Goal: Task Accomplishment & Management: Complete application form

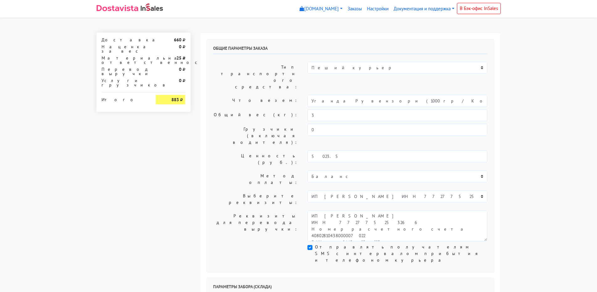
select select "1268"
select select "08:00"
click at [330, 109] on input "3" at bounding box center [397, 115] width 180 height 12
type input "3,6"
drag, startPoint x: 408, startPoint y: 86, endPoint x: 234, endPoint y: 78, distance: 174.1
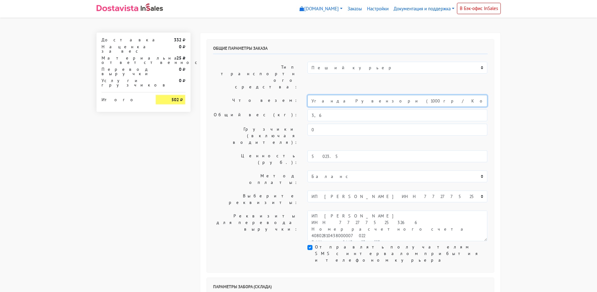
click at [234, 95] on div "Что везем: Уганда Рувензори (1000 гр / Кофе в [GEOGRAPHIC_DATA])" at bounding box center [350, 101] width 284 height 12
type input "Кофе"
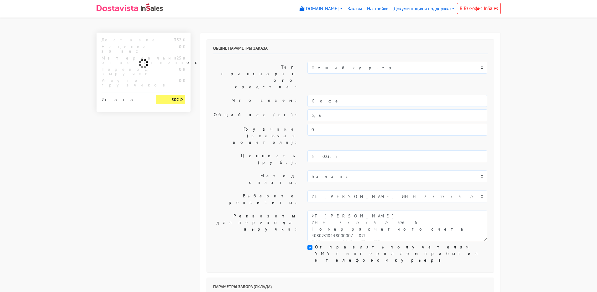
click at [238, 104] on div "Общие параметры заказа Тип транспортного средства: Пеший курьер Легковой автомо…" at bounding box center [350, 155] width 287 height 233
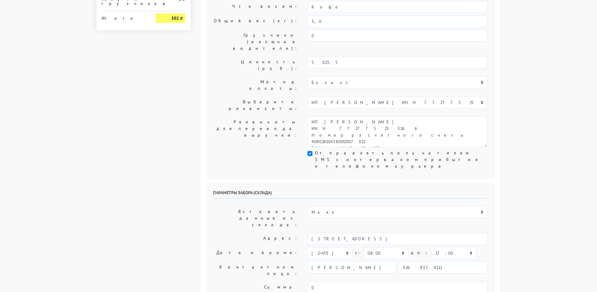
scroll to position [125, 0]
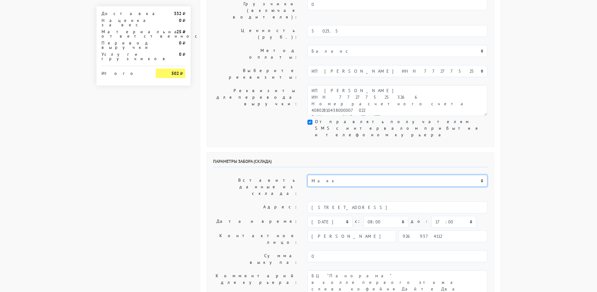
click at [332, 175] on select "ИП [PERSON_NAME] Н1 Н2 Маяк" at bounding box center [397, 181] width 180 height 12
select select "255"
click at [307, 175] on select "ИП [PERSON_NAME] Н1 Н2 Маяк" at bounding box center [397, 181] width 180 height 12
type input "[STREET_ADDRESS]"
select select "10:00"
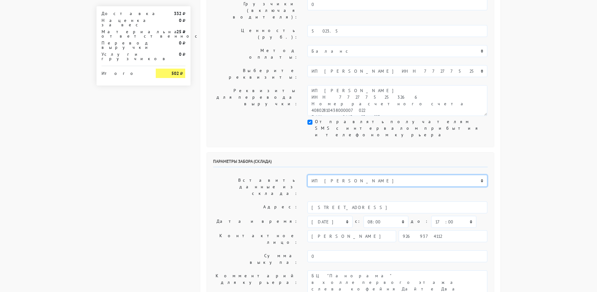
type input "89269374112"
type textarea "Заход со стороны Верейская 29 стр 139"
click at [322, 175] on select "ИП [PERSON_NAME] Н1 Н2 Маяк" at bounding box center [397, 181] width 180 height 12
select select "1268"
click at [307, 175] on select "ИП [PERSON_NAME] Н1 Н2 Маяк" at bounding box center [397, 181] width 180 height 12
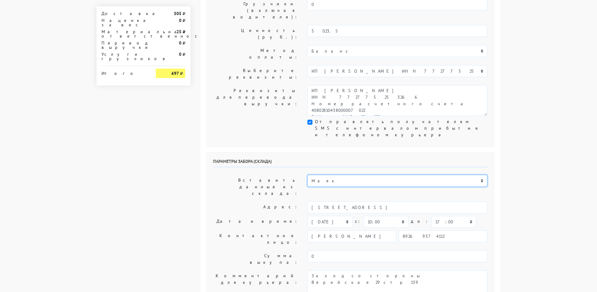
type input "[STREET_ADDRESS]"
select select "08:00"
type input "9269374112"
type textarea "БЦ "Панорама" в холле первого этажа слева кофейня Дайте Два"
click at [348, 216] on select "[DATE] [DATE] [DATE] [DATE] [DATE] [DATE] [DATE] [DATE] [DATE]" at bounding box center [329, 222] width 45 height 12
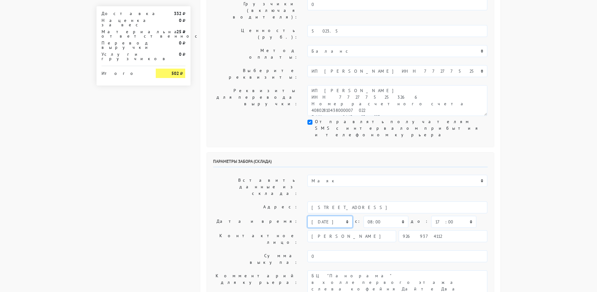
select select "[DATE]"
click at [307, 216] on select "[DATE] [DATE] [DATE] [DATE] [DATE] [DATE] [DATE] [DATE] [DATE]" at bounding box center [329, 222] width 45 height 12
click at [376, 216] on select "00:00 00:30 01:00 01:30 02:00 02:30 03:00 03:30 04:00 04:30 05:00 05:30 06:00 0…" at bounding box center [385, 222] width 45 height 12
select select "08:30"
click at [363, 216] on select "00:00 00:30 01:00 01:30 02:00 02:30 03:00 03:30 04:00 04:30 05:00 05:30 06:00 0…" at bounding box center [385, 222] width 45 height 12
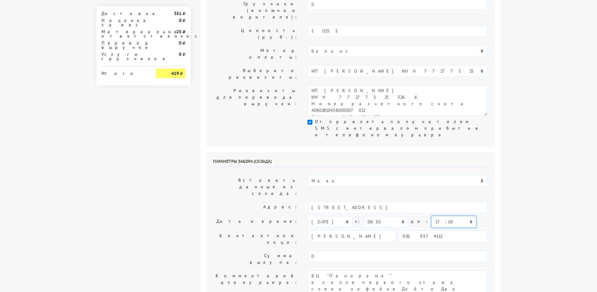
click at [431, 216] on select "00:00 00:30 01:00 01:30 02:00 02:30 03:00 03:30 04:00 04:30 05:00 05:30 06:00 0…" at bounding box center [453, 222] width 45 height 12
select select "13:00"
click at [431, 216] on select "00:00 00:30 01:00 01:30 02:00 02:30 03:00 03:30 04:00 04:30 05:00 05:30 06:00 0…" at bounding box center [453, 222] width 45 height 12
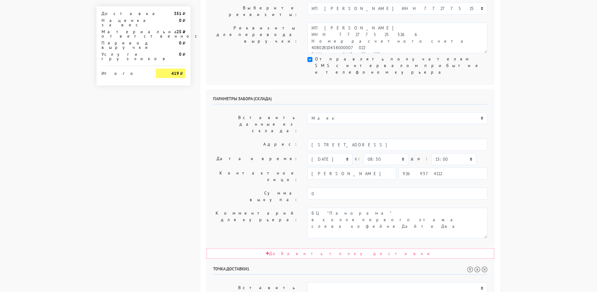
select select "10:00"
select select "14:00"
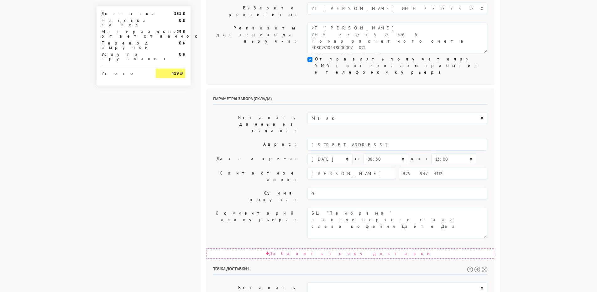
click at [432, 153] on select "00:00 00:30 01:00 01:30 02:00 02:30 03:00 03:30 04:00 04:30 05:00 05:30 06:00 0…" at bounding box center [453, 159] width 45 height 12
click at [246, 208] on label "Комментарий для курьера:" at bounding box center [255, 223] width 95 height 31
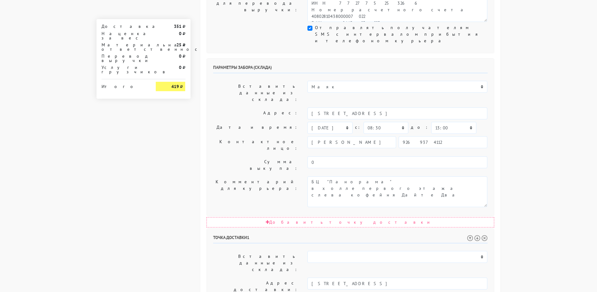
scroll to position [251, 0]
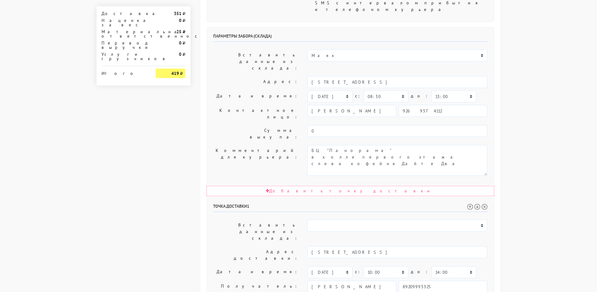
drag, startPoint x: 327, startPoint y: 244, endPoint x: 297, endPoint y: 244, distance: 30.1
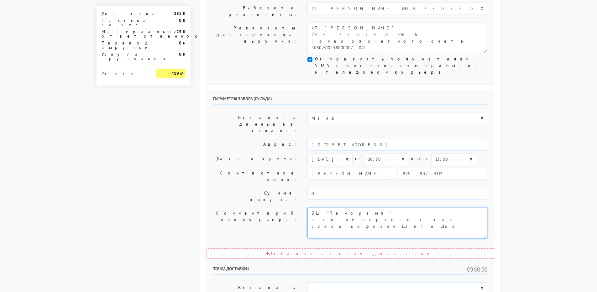
click at [328, 208] on textarea "Заход со стороны Верейская 29 стр 139" at bounding box center [397, 223] width 180 height 31
click at [407, 208] on textarea "Заход со стороны Верейская 29 стр 139" at bounding box center [397, 223] width 180 height 31
paste textarea "3501"
type textarea "БЦ "Панорама" в холле первого этажа слева кофейня Дайте Два заказ 3501"
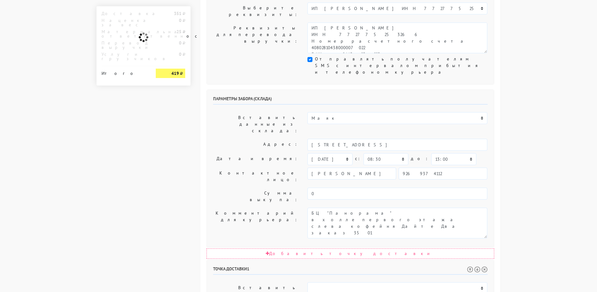
click at [268, 208] on label "Комментарий для курьера:" at bounding box center [255, 223] width 95 height 31
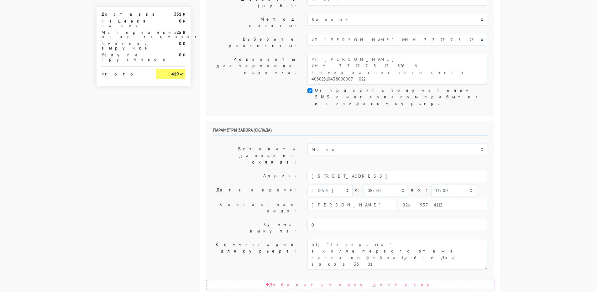
scroll to position [286, 0]
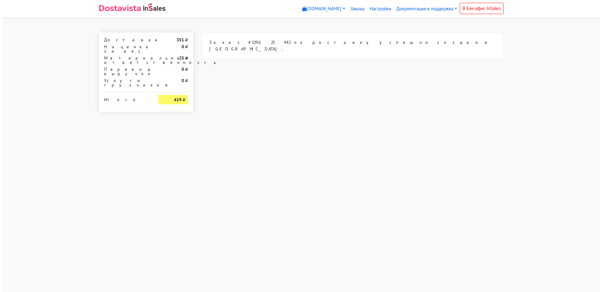
scroll to position [0, 0]
